Goal: Information Seeking & Learning: Find specific fact

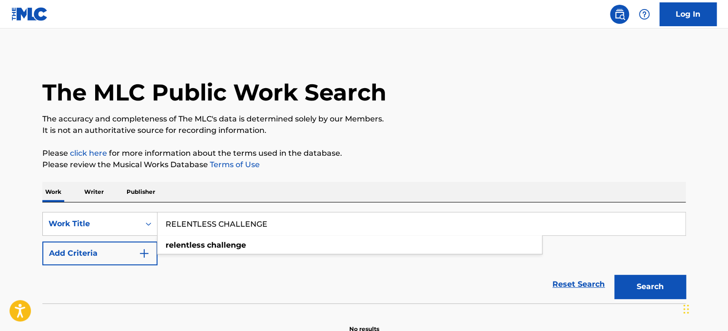
type input "RELENTLESS CHALLENGE"
click at [661, 281] on button "Search" at bounding box center [649, 287] width 71 height 24
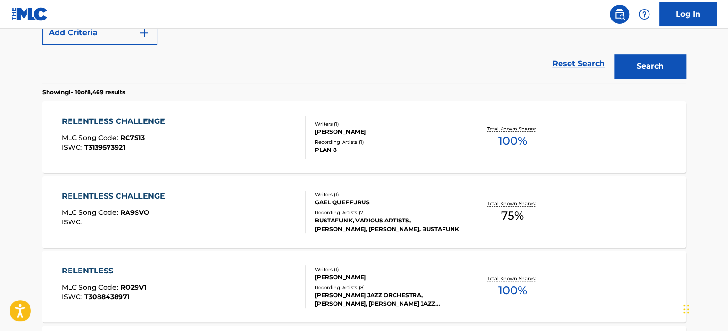
scroll to position [238, 0]
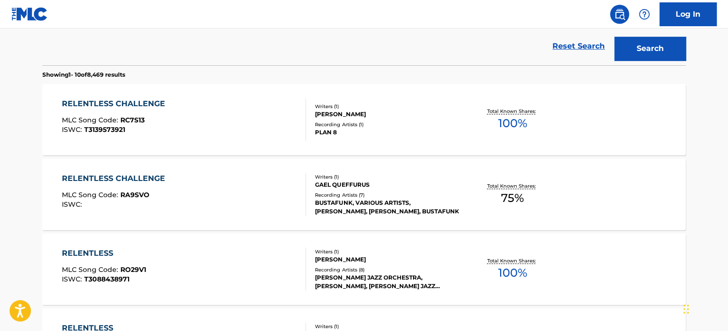
click at [256, 184] on div "RELENTLESS CHALLENGE MLC Song Code : RA9SVO ISWC :" at bounding box center [184, 194] width 245 height 43
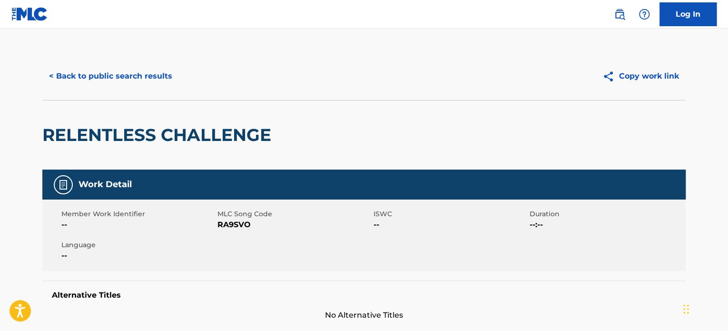
click at [163, 80] on button "< Back to public search results" at bounding box center [110, 76] width 137 height 24
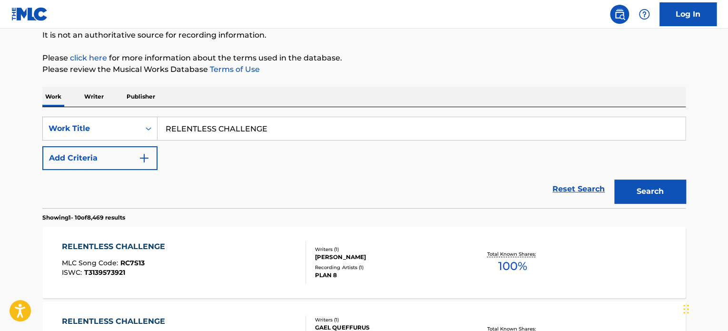
scroll to position [72, 0]
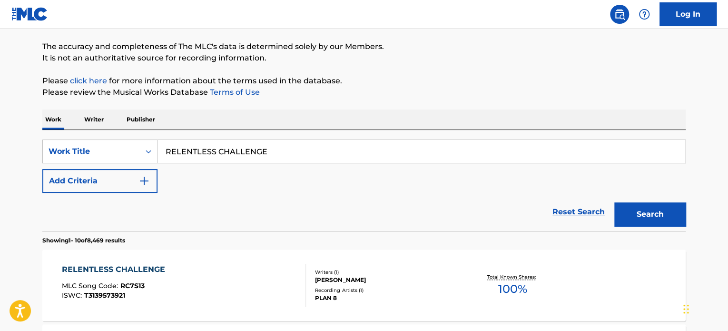
click at [224, 147] on input "RELENTLESS CHALLENGE" at bounding box center [421, 151] width 528 height 23
paste input "SUMMER CLUB"
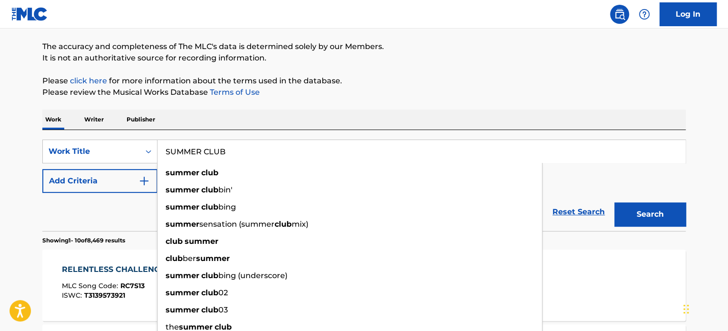
type input "SUMMER CLUB"
click at [134, 206] on div "Reset Search Search" at bounding box center [363, 212] width 643 height 38
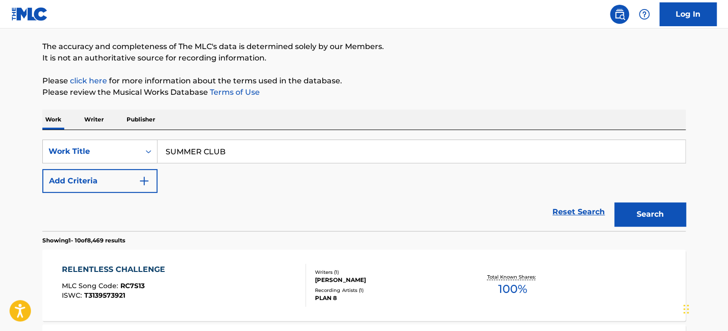
click at [145, 185] on img "Search Form" at bounding box center [143, 180] width 11 height 11
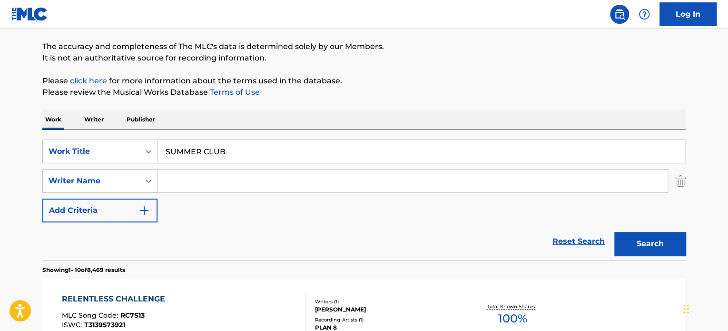
click at [182, 180] on input "Search Form" at bounding box center [412, 180] width 510 height 23
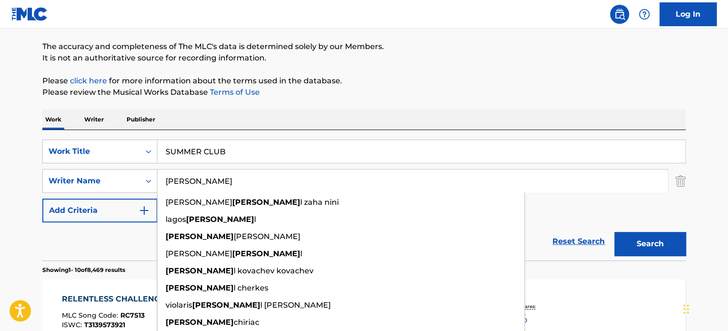
click at [182, 180] on input "[PERSON_NAME]" at bounding box center [412, 180] width 510 height 23
type input "[PERSON_NAME]"
click at [639, 243] on button "Search" at bounding box center [649, 244] width 71 height 24
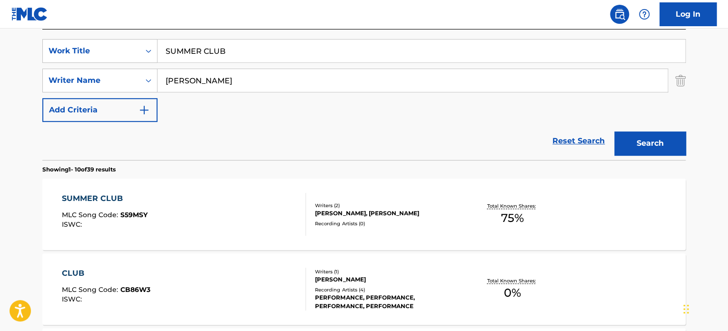
scroll to position [215, 0]
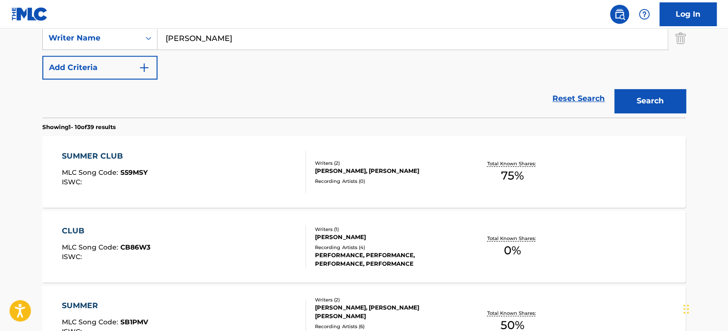
click at [238, 177] on div "SUMMER CLUB MLC Song Code : S59MSY ISWC :" at bounding box center [184, 171] width 245 height 43
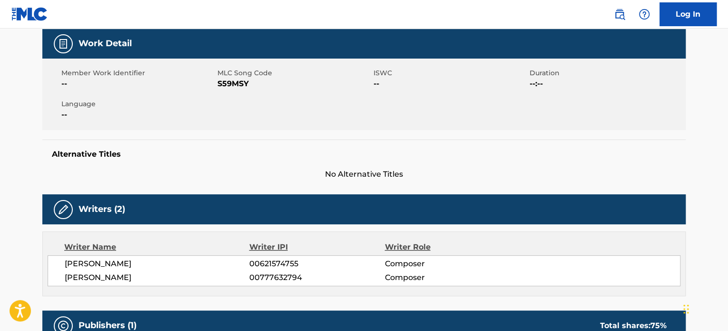
scroll to position [143, 0]
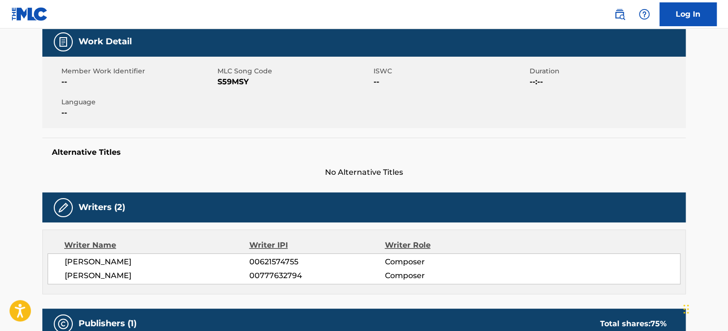
click at [141, 277] on span "[PERSON_NAME]" at bounding box center [157, 275] width 185 height 11
copy span "NASTE"
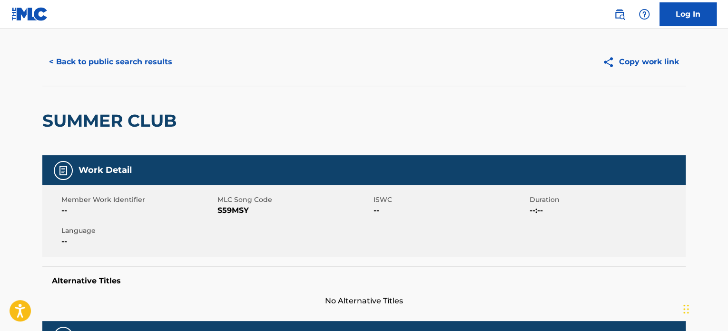
scroll to position [0, 0]
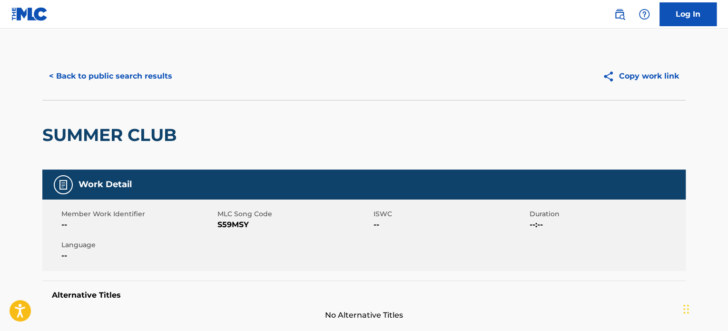
click at [141, 85] on button "< Back to public search results" at bounding box center [110, 76] width 137 height 24
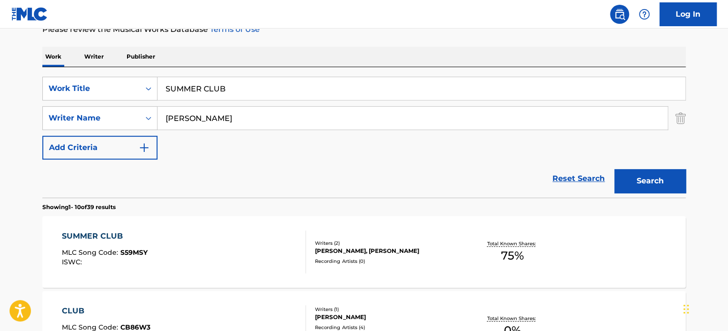
scroll to position [115, 0]
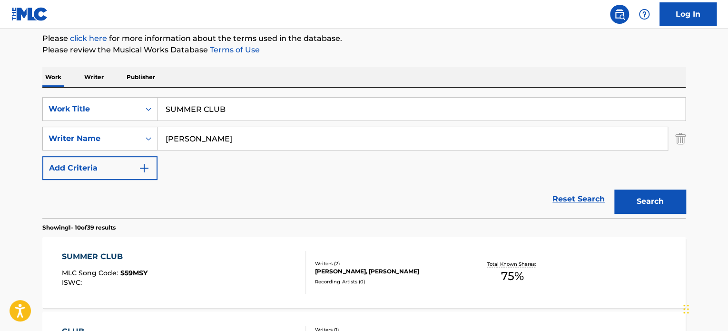
click at [211, 110] on input "SUMMER CLUB" at bounding box center [421, 109] width 528 height 23
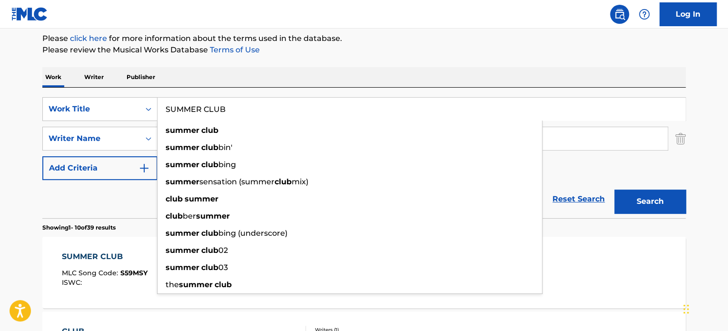
paste input "GOLDEN"
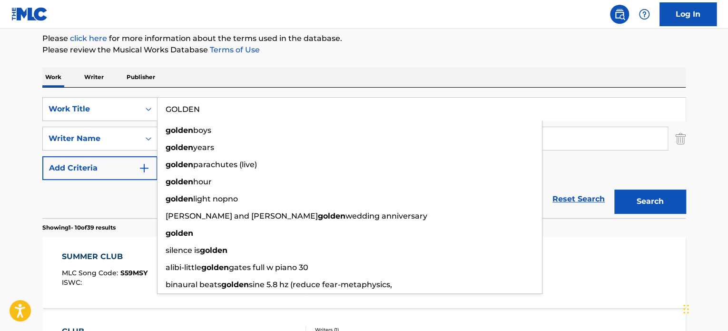
type input "GOLDEN"
click at [138, 197] on div "Reset Search Search" at bounding box center [363, 199] width 643 height 38
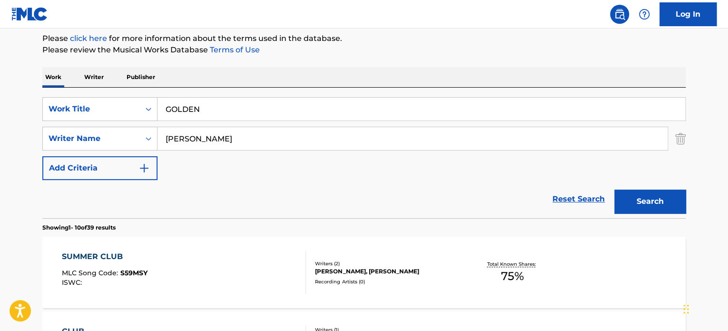
click at [189, 144] on input "[PERSON_NAME]" at bounding box center [412, 138] width 510 height 23
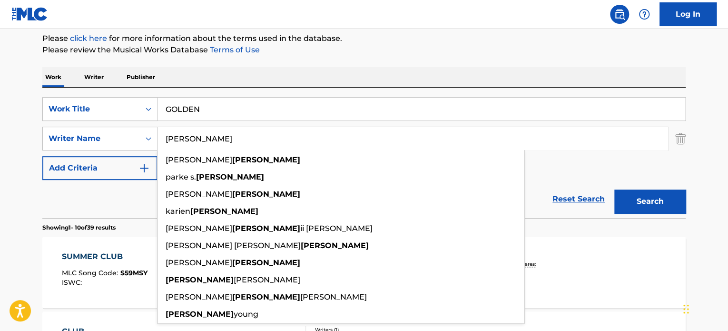
click at [192, 137] on input "[PERSON_NAME]" at bounding box center [412, 138] width 510 height 23
type input "[PERSON_NAME]"
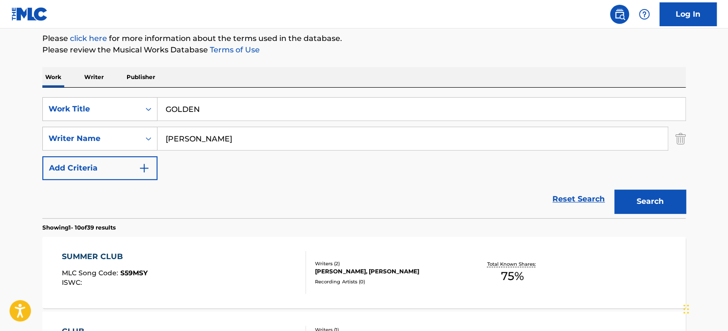
click at [641, 201] on button "Search" at bounding box center [649, 201] width 71 height 24
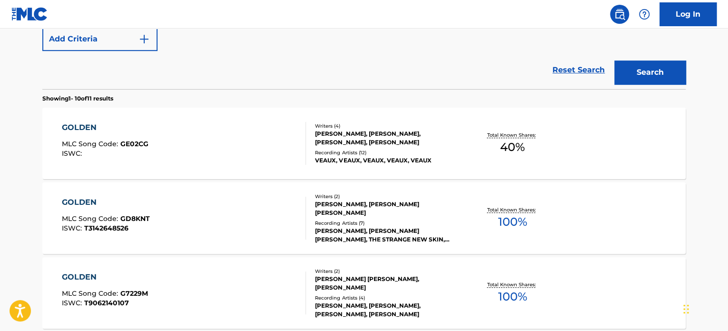
scroll to position [257, 0]
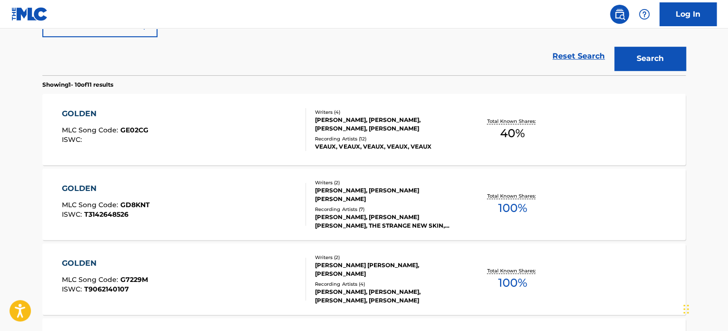
click at [253, 196] on div "GOLDEN MLC Song Code : GD8KNT ISWC : T3142648526" at bounding box center [184, 204] width 245 height 43
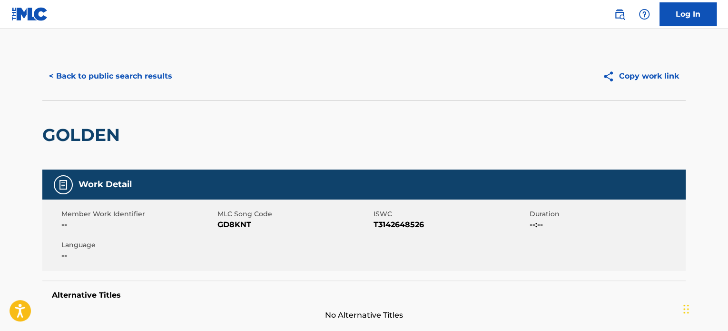
click at [148, 82] on button "< Back to public search results" at bounding box center [110, 76] width 137 height 24
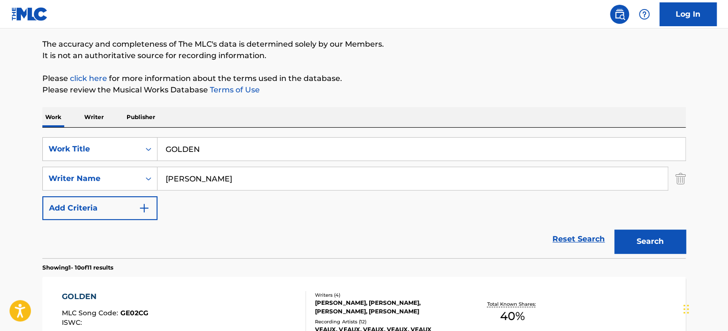
scroll to position [74, 0]
click at [221, 148] on input "GOLDEN" at bounding box center [421, 149] width 528 height 23
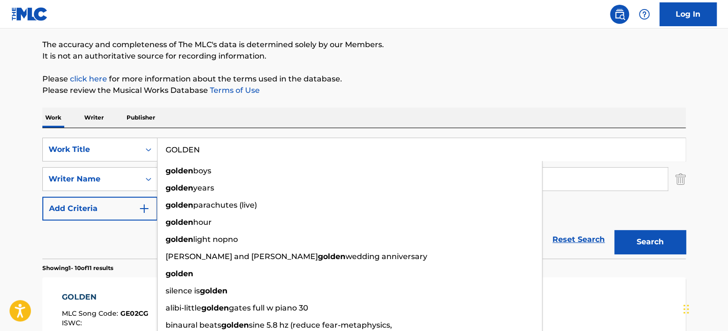
paste input "PODIUM PARTY"
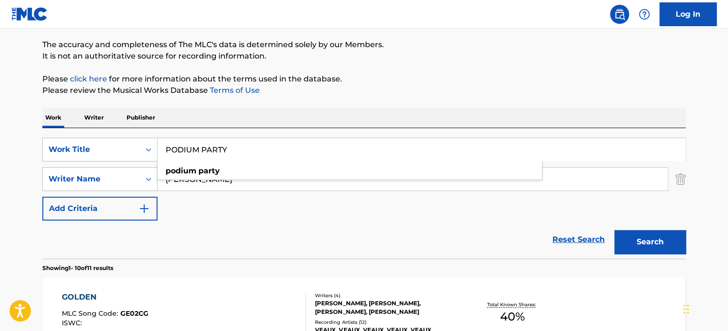
type input "PODIUM PARTY"
click at [87, 270] on p "Showing 1 - 10 of 11 results" at bounding box center [77, 268] width 71 height 9
click at [197, 180] on input "[PERSON_NAME]" at bounding box center [412, 178] width 510 height 23
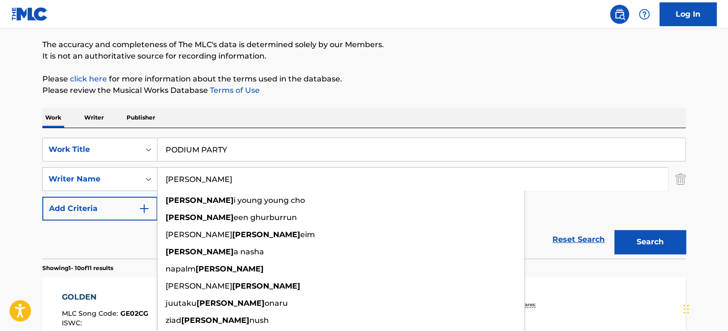
click at [197, 180] on input "[PERSON_NAME]" at bounding box center [412, 178] width 510 height 23
type input "[PERSON_NAME]"
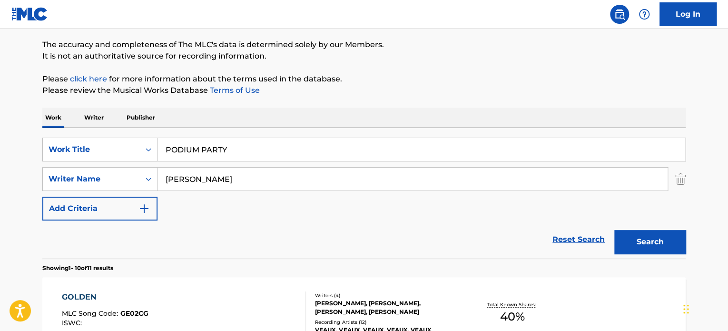
click at [643, 237] on button "Search" at bounding box center [649, 242] width 71 height 24
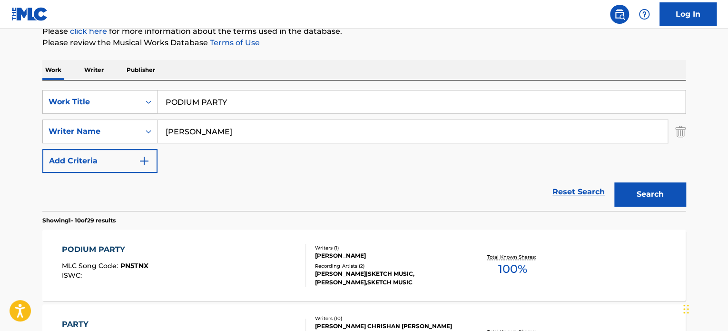
scroll to position [169, 0]
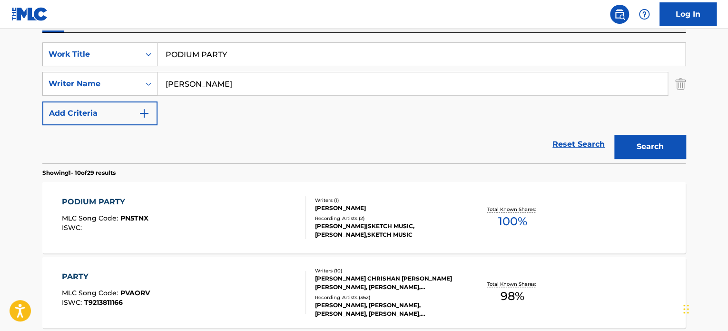
click at [223, 219] on div "PODIUM PARTY MLC Song Code : PN5TNX ISWC :" at bounding box center [184, 217] width 245 height 43
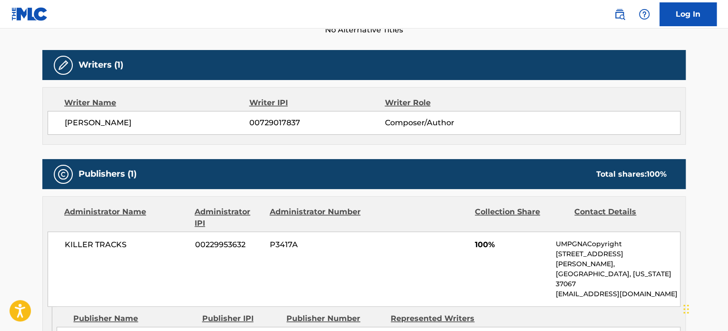
scroll to position [285, 0]
